Goal: Transaction & Acquisition: Purchase product/service

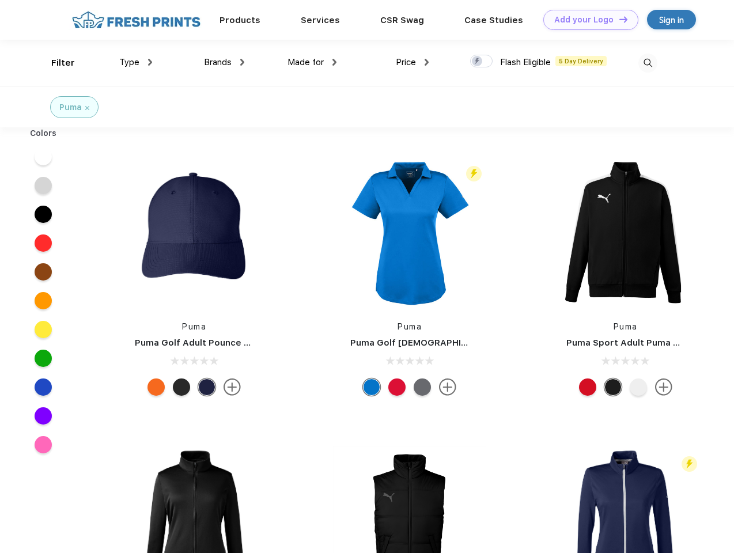
click at [586, 20] on link "Add your Logo Design Tool" at bounding box center [590, 20] width 95 height 20
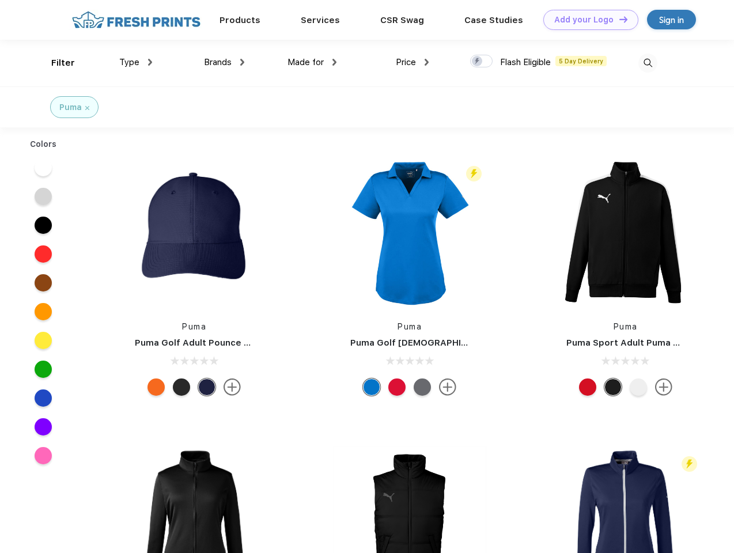
click at [0, 0] on div "Design Tool" at bounding box center [0, 0] width 0 height 0
click at [618, 19] on link "Add your Logo Design Tool" at bounding box center [590, 20] width 95 height 20
click at [55, 63] on div "Filter" at bounding box center [63, 62] width 24 height 13
click at [136, 62] on span "Type" at bounding box center [129, 62] width 20 height 10
click at [224, 62] on span "Brands" at bounding box center [218, 62] width 28 height 10
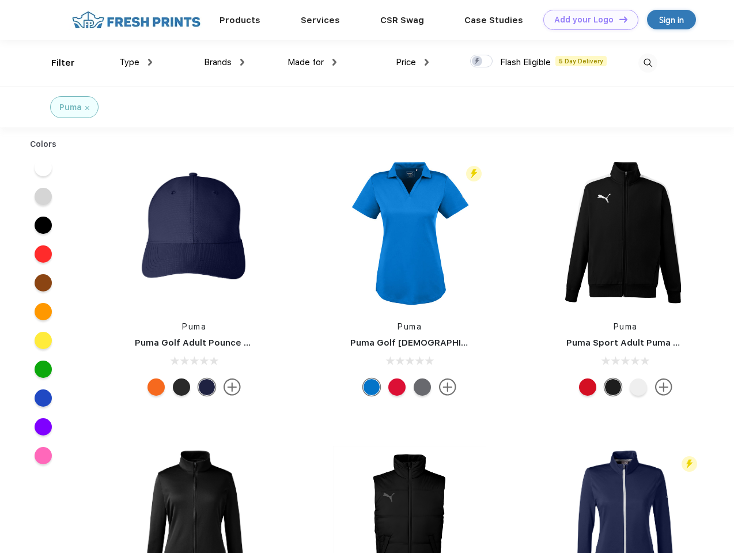
click at [312, 62] on span "Made for" at bounding box center [305, 62] width 36 height 10
click at [412, 62] on span "Price" at bounding box center [406, 62] width 20 height 10
click at [481, 62] on div at bounding box center [481, 61] width 22 height 13
click at [477, 62] on input "checkbox" at bounding box center [473, 57] width 7 height 7
click at [647, 63] on img at bounding box center [647, 63] width 19 height 19
